Goal: Find specific page/section: Find specific page/section

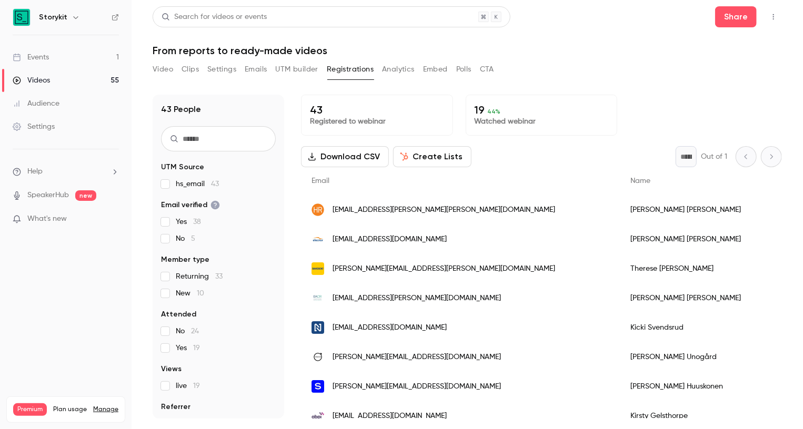
click at [76, 59] on link "Events 1" at bounding box center [66, 57] width 132 height 23
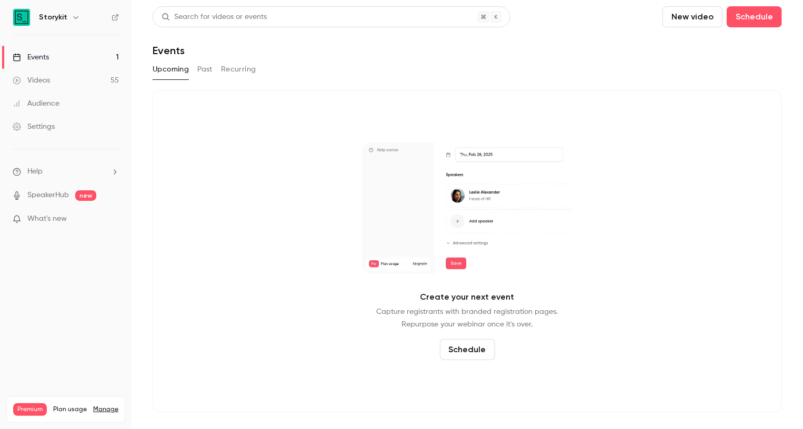
click at [209, 68] on button "Past" at bounding box center [204, 69] width 15 height 17
